Goal: Information Seeking & Learning: Learn about a topic

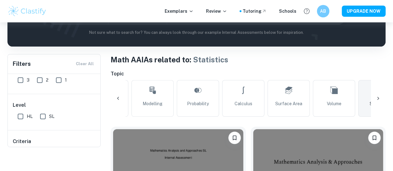
scroll to position [31, 0]
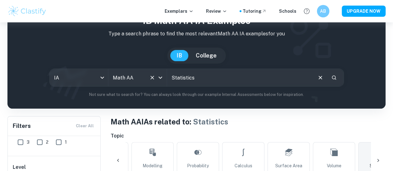
drag, startPoint x: 215, startPoint y: 75, endPoint x: 165, endPoint y: 74, distance: 50.4
click at [165, 74] on div "IA ia All Subjects Math AA All Subjects Statistics ​" at bounding box center [196, 78] width 295 height 18
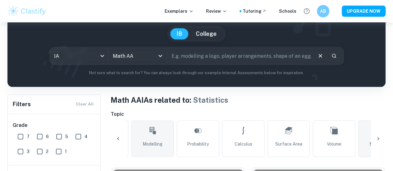
scroll to position [62, 0]
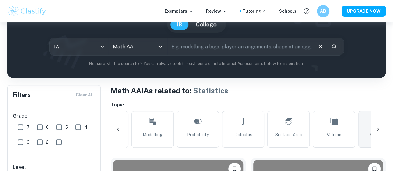
click at [37, 129] on input "6" at bounding box center [40, 127] width 12 height 12
checkbox input "true"
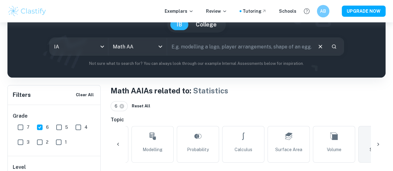
drag, startPoint x: 22, startPoint y: 127, endPoint x: 35, endPoint y: 120, distance: 14.5
click at [22, 127] on input "7" at bounding box center [20, 127] width 12 height 12
checkbox input "true"
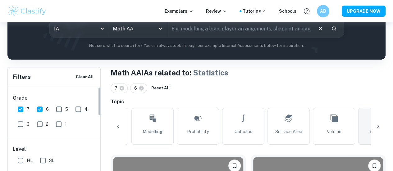
scroll to position [93, 0]
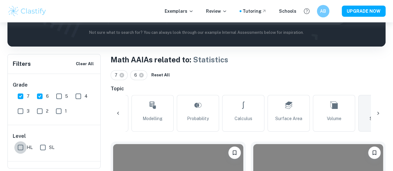
click at [19, 149] on input "HL" at bounding box center [20, 147] width 12 height 12
checkbox input "true"
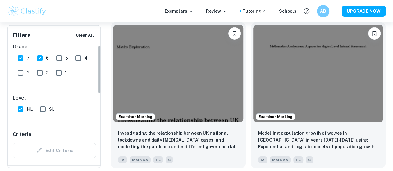
scroll to position [0, 0]
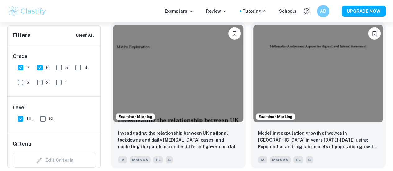
click at [42, 65] on input "6" at bounding box center [40, 68] width 12 height 12
checkbox input "false"
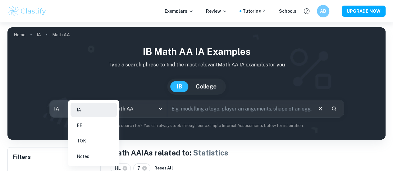
click at [90, 114] on body "We value your privacy We use cookies to enhance your browsing experience, serve…" at bounding box center [196, 107] width 393 height 171
drag, startPoint x: 91, startPoint y: 127, endPoint x: 108, endPoint y: 123, distance: 17.5
click at [91, 127] on li "EE" at bounding box center [94, 125] width 46 height 14
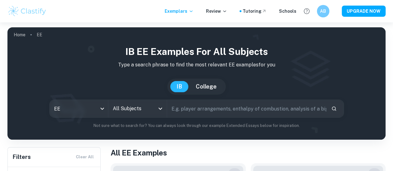
click at [162, 108] on icon "Open" at bounding box center [161, 109] width 4 height 2
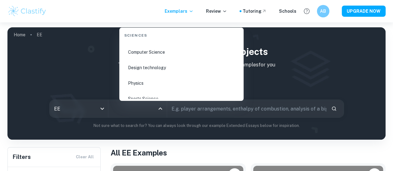
scroll to position [964, 0]
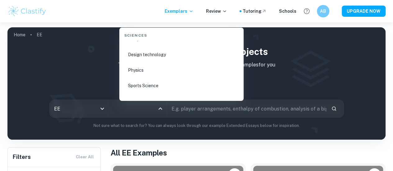
click at [150, 72] on li "Physics" at bounding box center [181, 70] width 119 height 14
type input "Physics"
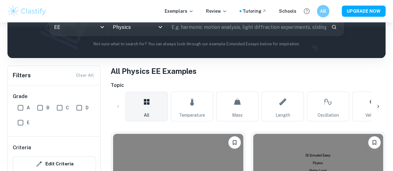
scroll to position [31, 0]
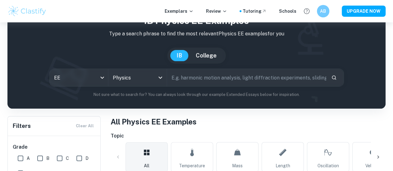
click at [188, 83] on input "text" at bounding box center [246, 77] width 159 height 17
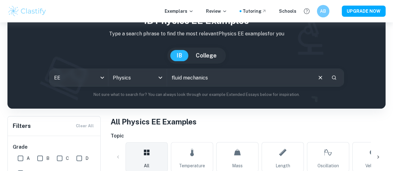
type input "fluid mechanics"
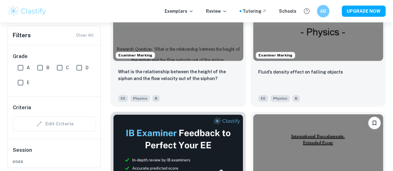
scroll to position [311, 0]
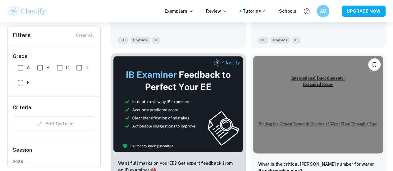
click at [21, 62] on input "A" at bounding box center [20, 68] width 12 height 12
checkbox input "true"
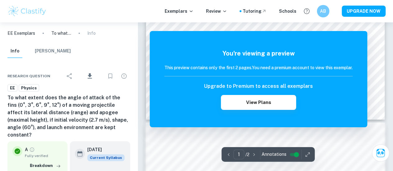
scroll to position [311, 0]
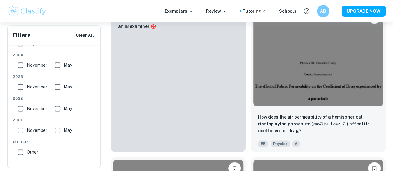
scroll to position [404, 0]
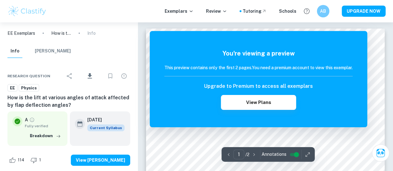
scroll to position [62, 0]
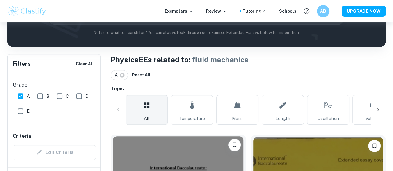
scroll to position [218, 0]
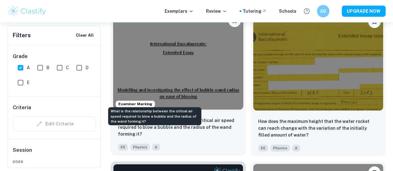
click at [163, 117] on p "What is the relationship between the critical air speed required to blow a bubb…" at bounding box center [178, 127] width 120 height 21
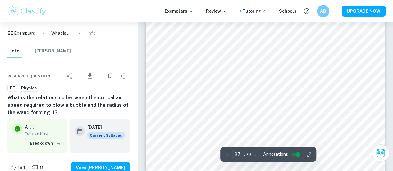
scroll to position [9171, 0]
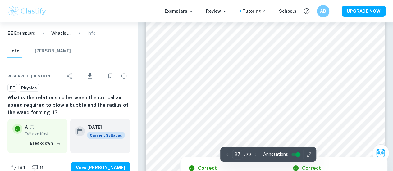
type input "26"
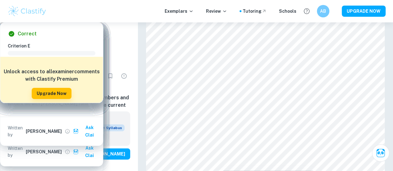
click at [49, 136] on button "Breakdown" at bounding box center [45, 135] width 34 height 9
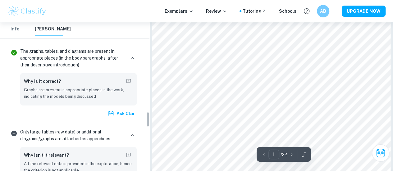
scroll to position [870, 0]
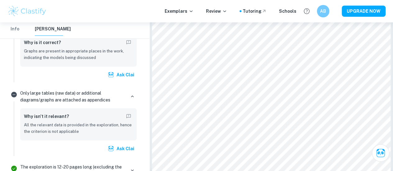
click at [12, 31] on button "Info" at bounding box center [14, 29] width 15 height 14
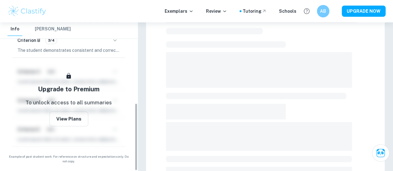
scroll to position [181, 0]
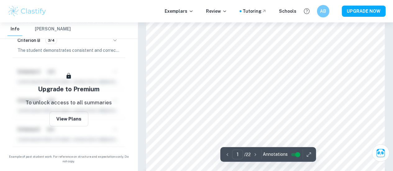
click at [46, 34] on button "[PERSON_NAME]" at bounding box center [53, 29] width 36 height 14
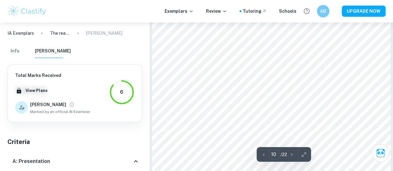
scroll to position [3389, 0]
type input "12"
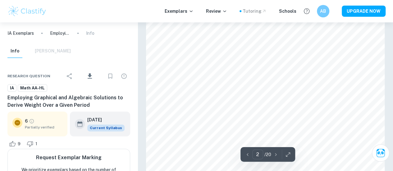
scroll to position [466, 0]
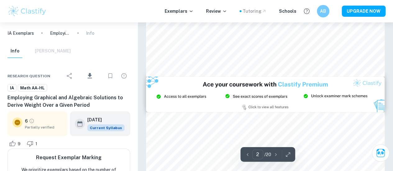
type input "3"
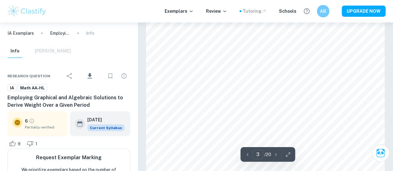
scroll to position [777, 0]
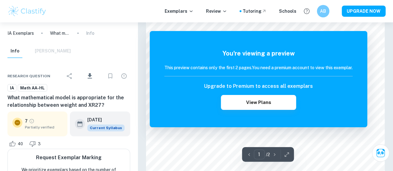
scroll to position [36, 0]
